Goal: Transaction & Acquisition: Book appointment/travel/reservation

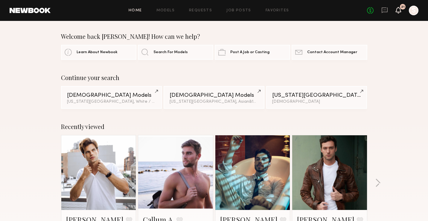
click at [397, 10] on icon at bounding box center [398, 10] width 5 height 4
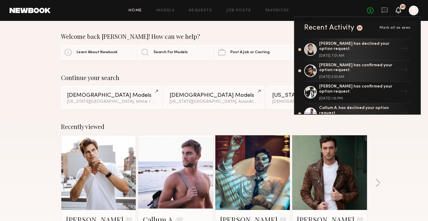
click at [389, 131] on div "Recently viewed Paul K. Favorite New York City, NY Callum A. Favorite New York …" at bounding box center [214, 186] width 428 height 140
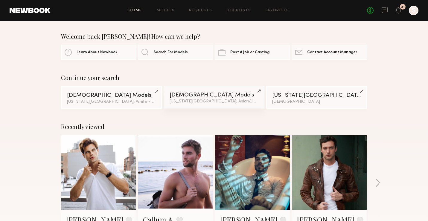
click at [215, 93] on div "Female Models" at bounding box center [213, 95] width 89 height 6
click at [401, 9] on div "21" at bounding box center [403, 7] width 6 height 6
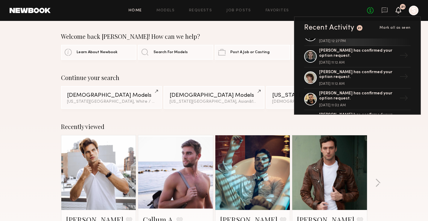
scroll to position [100, 0]
click at [396, 154] on div "Recently viewed Paul K. Favorite New York City, NY Callum A. Favorite New York …" at bounding box center [214, 186] width 428 height 140
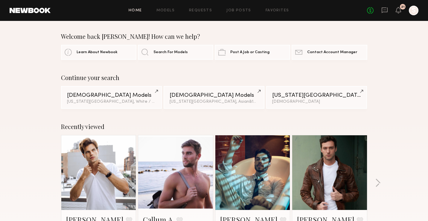
click at [415, 13] on div at bounding box center [414, 11] width 10 height 10
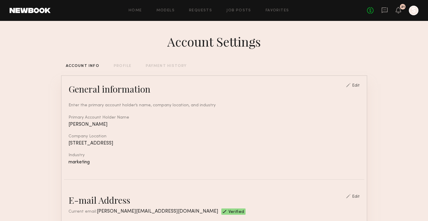
click at [29, 11] on link at bounding box center [30, 10] width 41 height 5
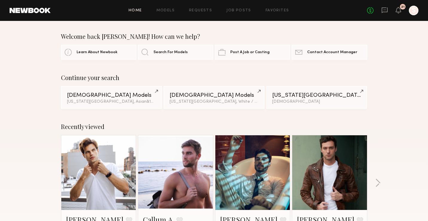
click at [166, 14] on div "Home Models Requests Job Posts Favorites Sign Out No fees up to $5,000 21 S" at bounding box center [235, 11] width 368 height 10
click at [166, 12] on div "Home Models Requests Job Posts Favorites Sign Out No fees up to $5,000 21 S" at bounding box center [235, 11] width 368 height 10
click at [167, 10] on link "Models" at bounding box center [165, 11] width 18 height 4
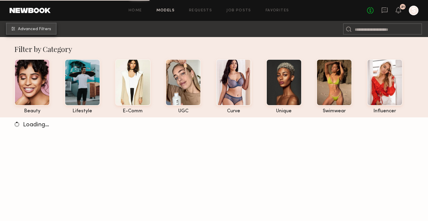
click at [47, 30] on span "Advanced Filters" at bounding box center [34, 29] width 33 height 4
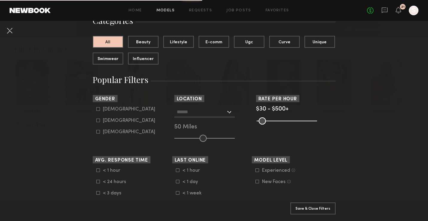
scroll to position [62, 0]
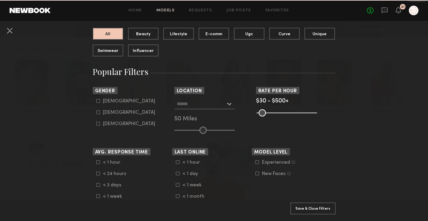
click at [230, 103] on div at bounding box center [204, 104] width 60 height 11
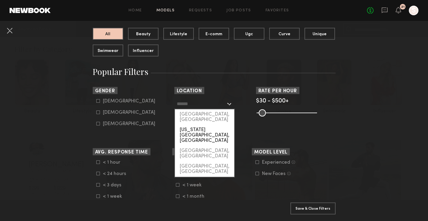
click at [215, 125] on div "New York City, NY" at bounding box center [204, 135] width 59 height 21
type input "**********"
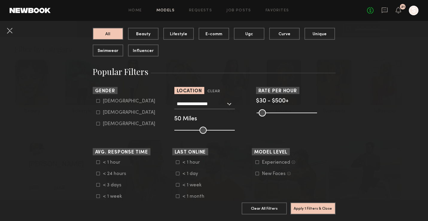
click at [99, 113] on icon at bounding box center [98, 113] width 4 height 4
type input "**"
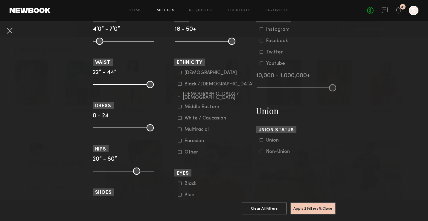
scroll to position [294, 0]
click at [179, 75] on common-framework-checkbox "Asian" at bounding box center [216, 72] width 76 height 5
click at [178, 71] on common-framework-checkbox "Asian" at bounding box center [216, 72] width 76 height 5
click at [179, 74] on icon at bounding box center [180, 73] width 4 height 4
click at [304, 211] on button "Apply 3 Filters & Close" at bounding box center [312, 208] width 45 height 12
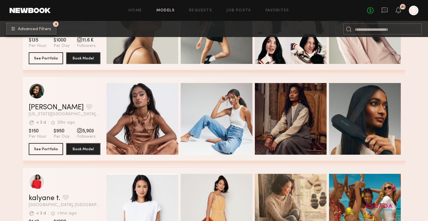
scroll to position [624, 0]
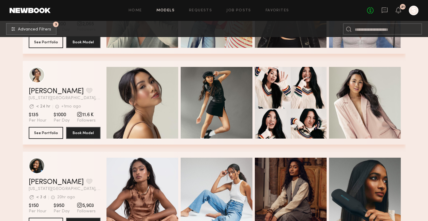
click at [91, 94] on div "Cindy N. Favorite" at bounding box center [65, 91] width 72 height 7
click at [93, 136] on button "Book Model" at bounding box center [83, 133] width 34 height 12
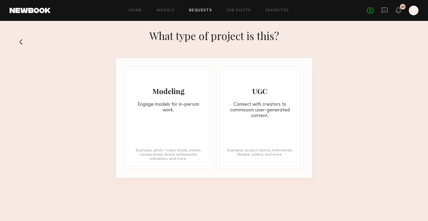
click at [182, 115] on div "Modeling Engage models for in-person work. Examples: photo / video shoots, even…" at bounding box center [168, 118] width 81 height 97
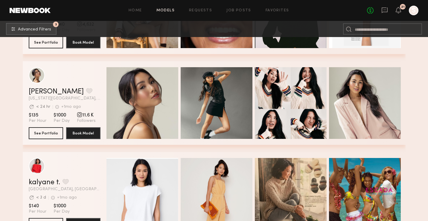
scroll to position [622, 0]
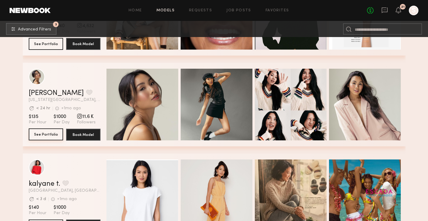
click at [46, 136] on button "See Portfolio" at bounding box center [46, 135] width 34 height 12
click at [89, 133] on button "Book Model" at bounding box center [83, 135] width 34 height 12
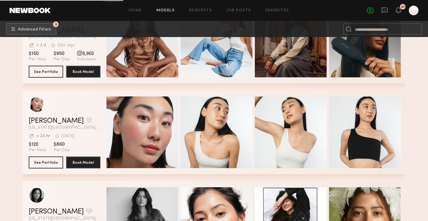
scroll to position [870, 0]
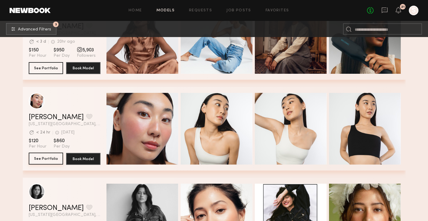
drag, startPoint x: 54, startPoint y: 156, endPoint x: 338, endPoint y: 3, distance: 322.7
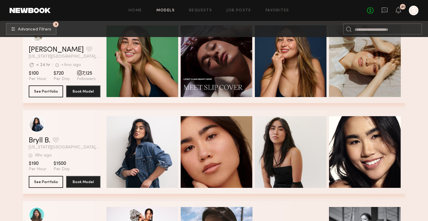
scroll to position [3378, 0]
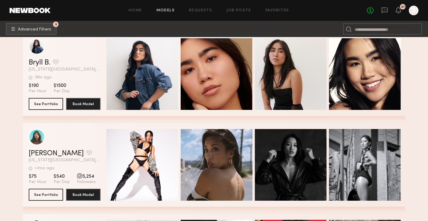
drag, startPoint x: 86, startPoint y: 174, endPoint x: 334, endPoint y: 4, distance: 300.7
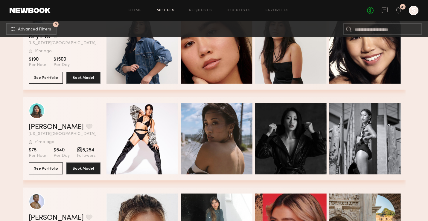
scroll to position [3417, 0]
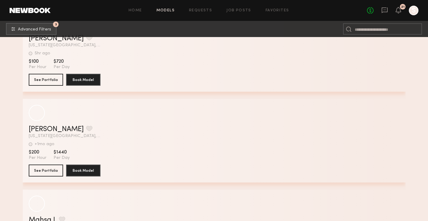
scroll to position [5675, 0]
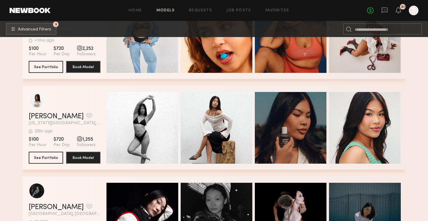
scroll to position [5869, 0]
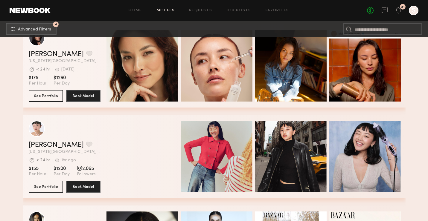
scroll to position [118, 0]
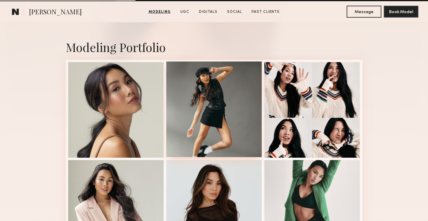
scroll to position [185, 0]
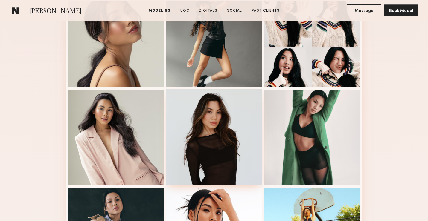
click at [226, 120] on div at bounding box center [214, 137] width 96 height 96
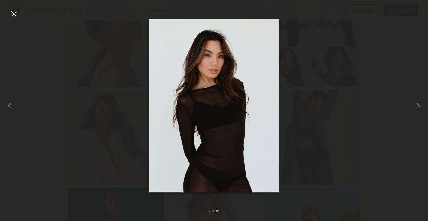
click at [13, 15] on div at bounding box center [14, 14] width 10 height 10
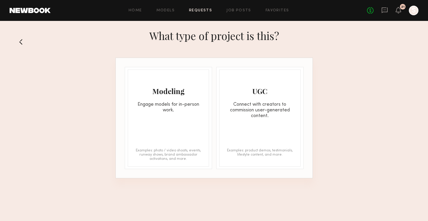
click at [170, 109] on div "Engage models for in-person work." at bounding box center [168, 107] width 81 height 11
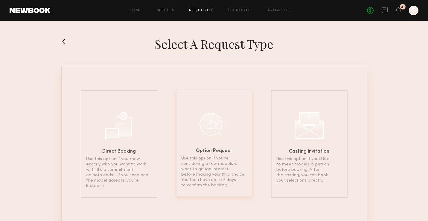
click at [210, 131] on div at bounding box center [214, 124] width 30 height 30
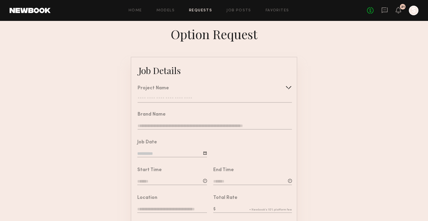
click at [225, 97] on input "text" at bounding box center [214, 100] width 154 height 6
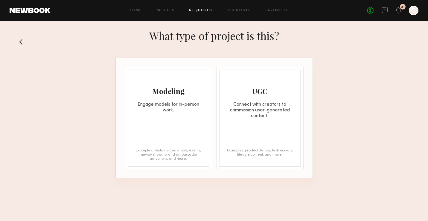
click at [190, 95] on div "Modeling" at bounding box center [168, 91] width 81 height 10
